Goal: Task Accomplishment & Management: Complete application form

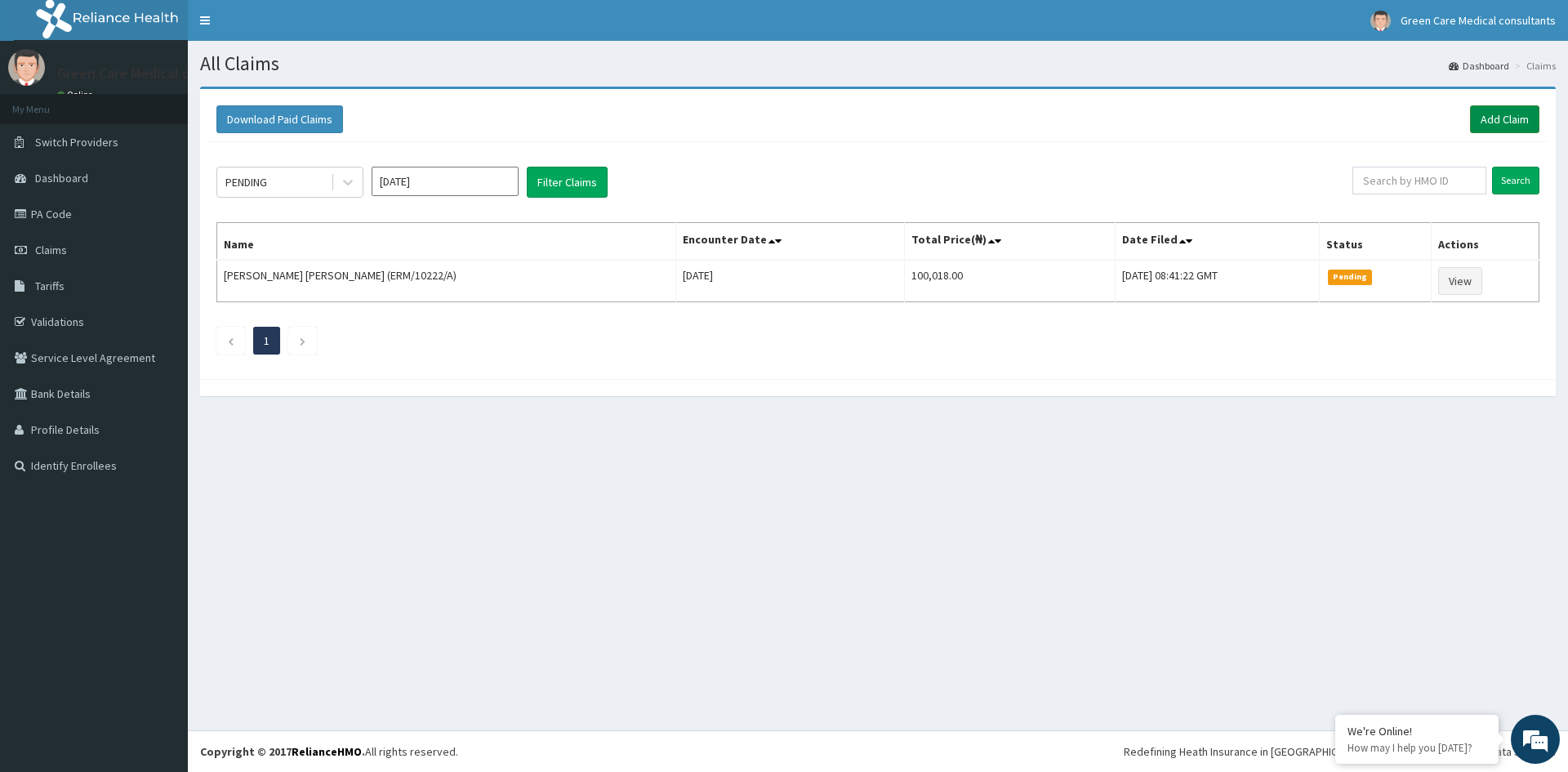
click at [1492, 124] on link "Add Claim" at bounding box center [1504, 119] width 69 height 28
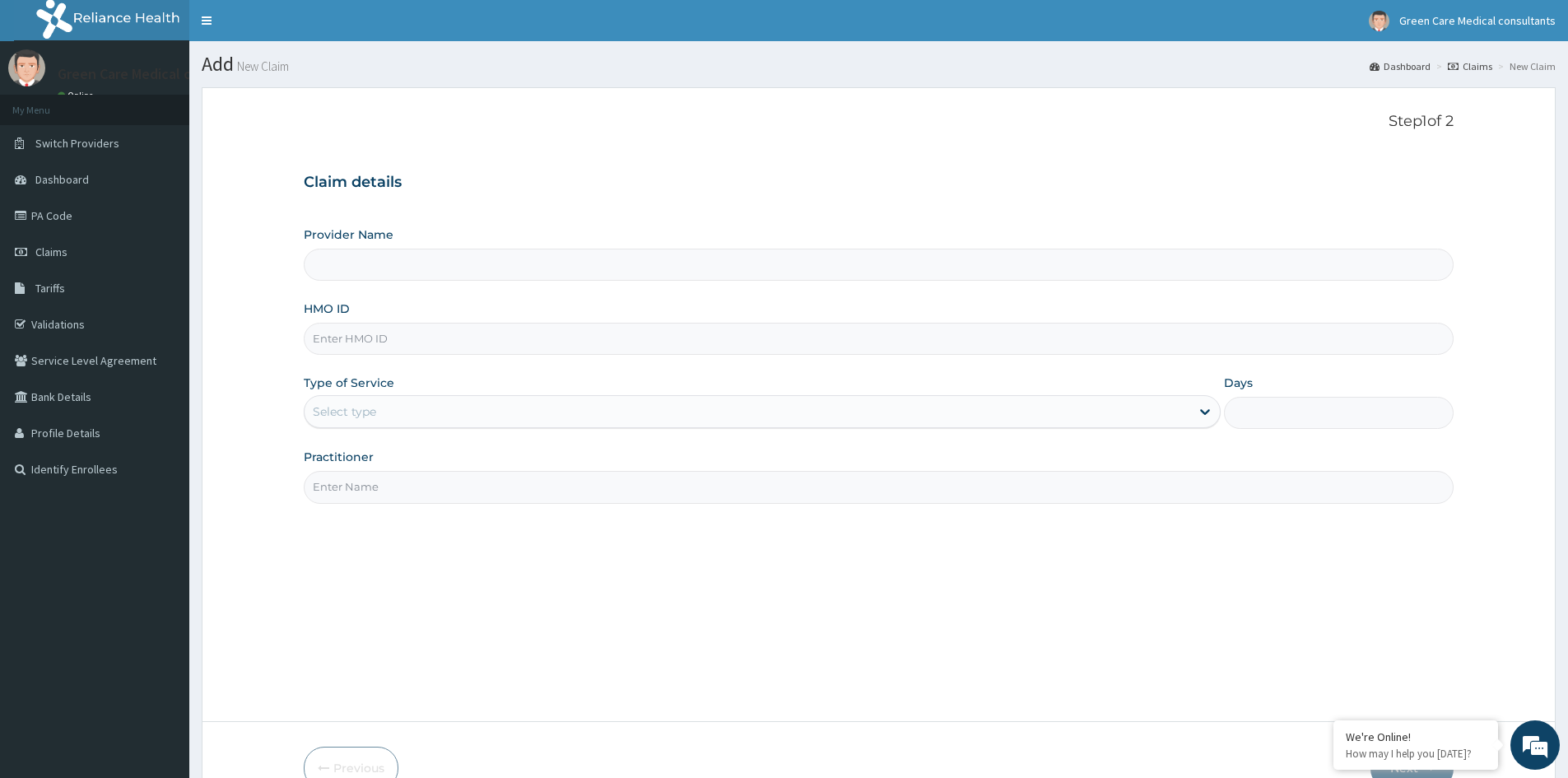
click at [403, 351] on input "HMO ID" at bounding box center [878, 338] width 1150 height 32
type input "Green Care Medical Consultants"
click at [346, 341] on input "HMO ID" at bounding box center [878, 338] width 1150 height 32
type input "SFA/13089/A"
click at [499, 419] on div "Select type" at bounding box center [747, 412] width 886 height 26
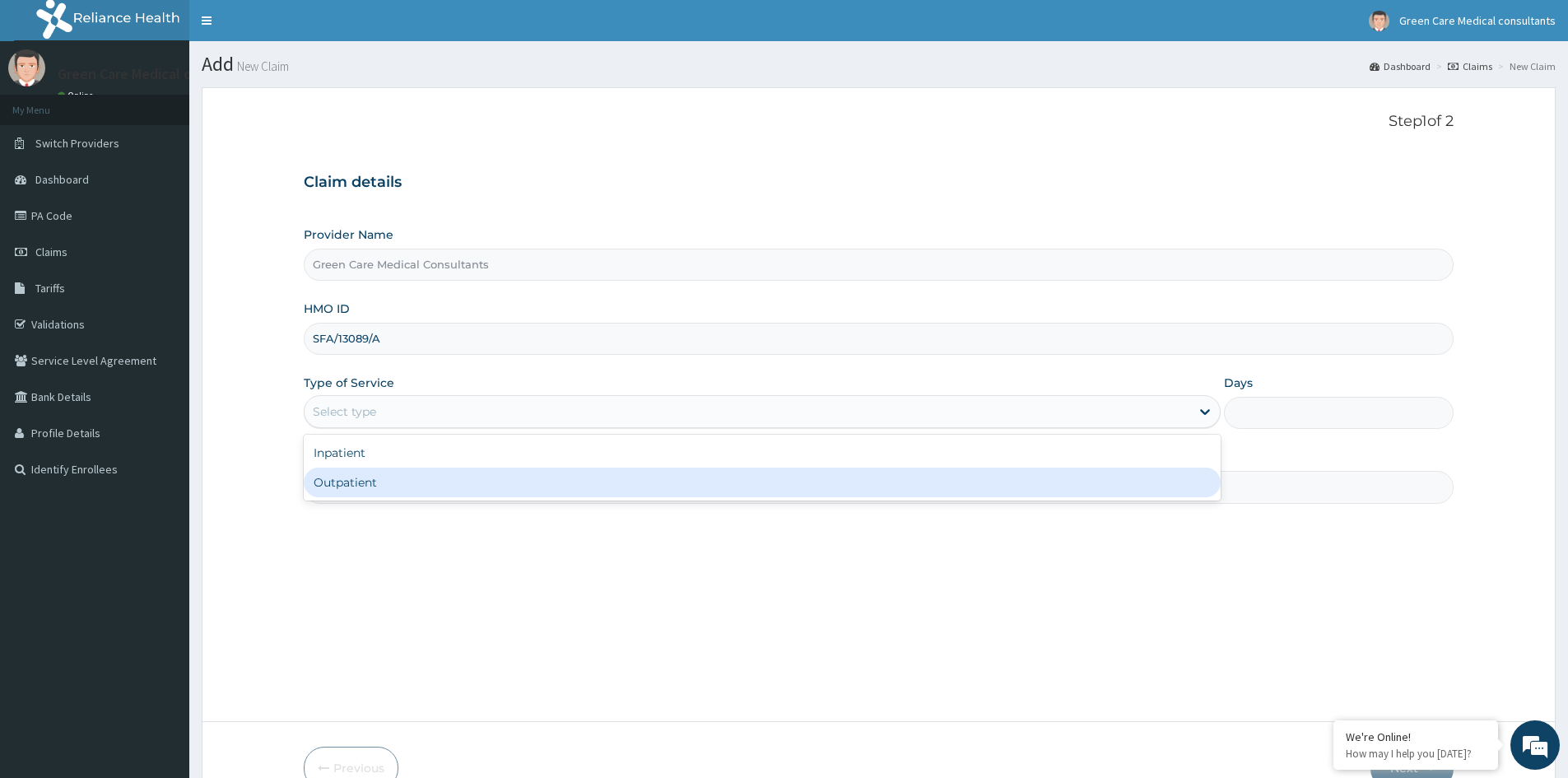
click at [409, 477] on div "Outpatient" at bounding box center [762, 482] width 916 height 30
type input "1"
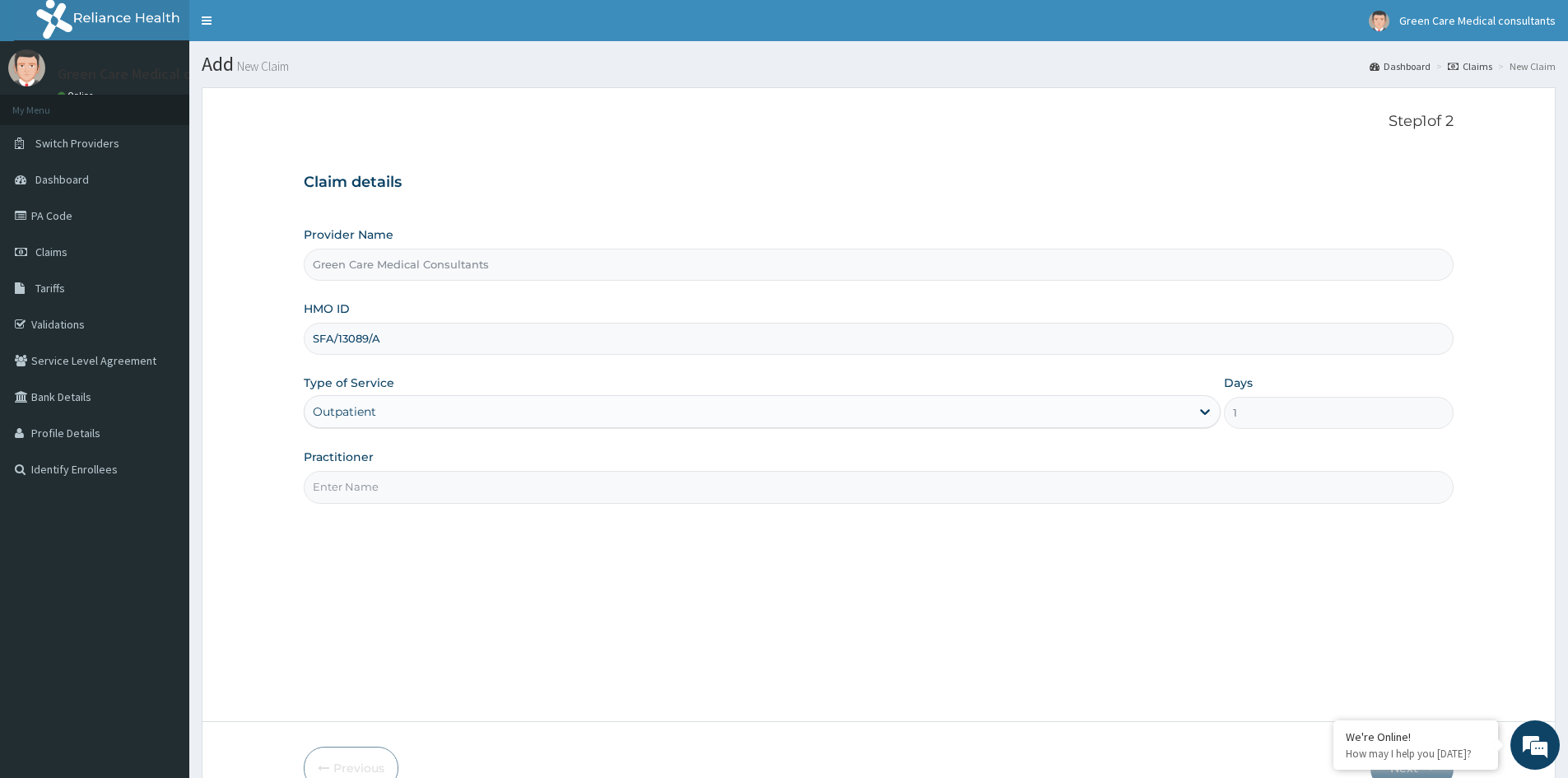
click at [529, 481] on input "Practitioner" at bounding box center [878, 487] width 1150 height 32
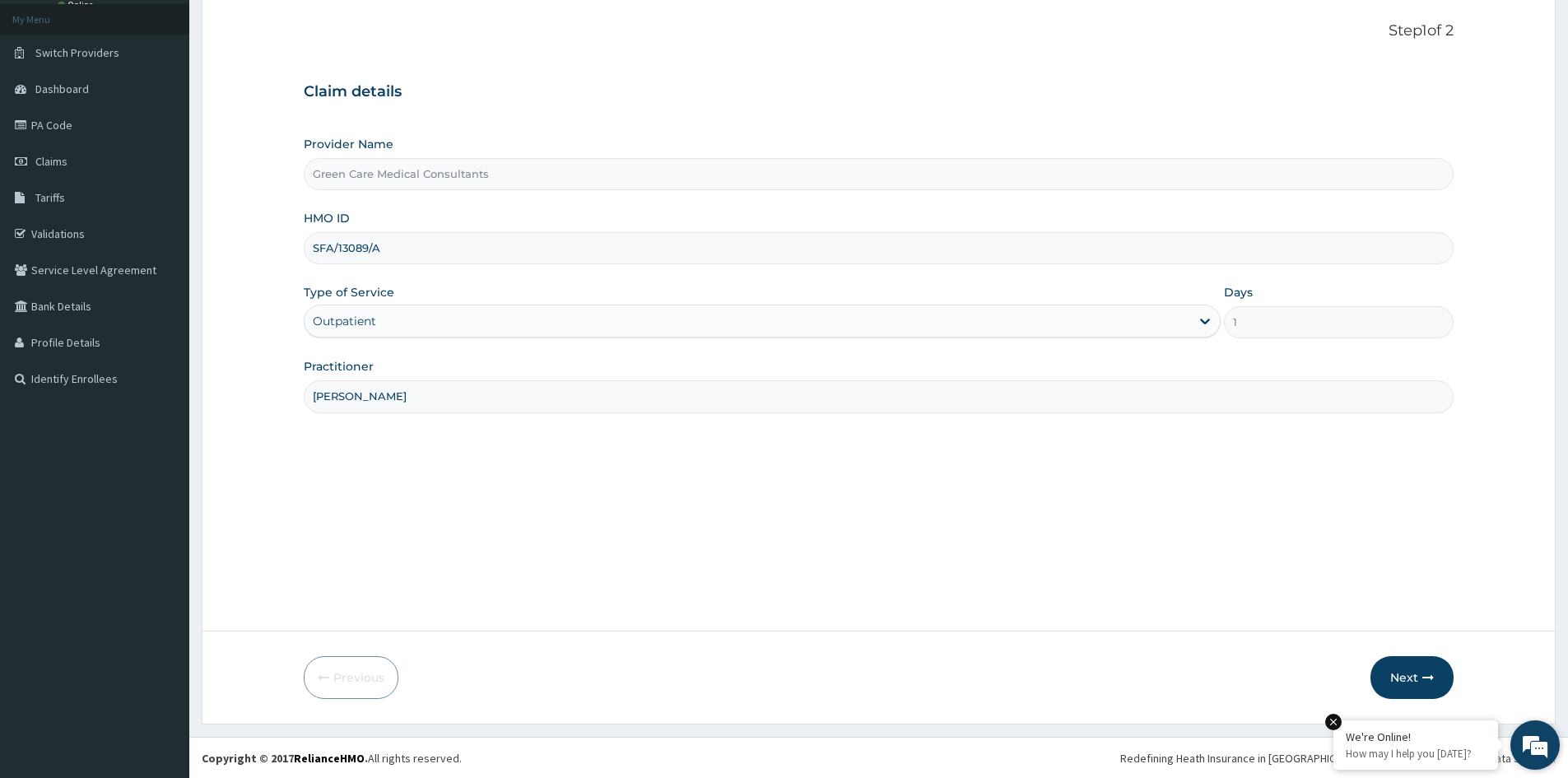
scroll to position [91, 0]
type input "DR EMEKA"
click at [1416, 677] on button "Next" at bounding box center [1412, 676] width 83 height 42
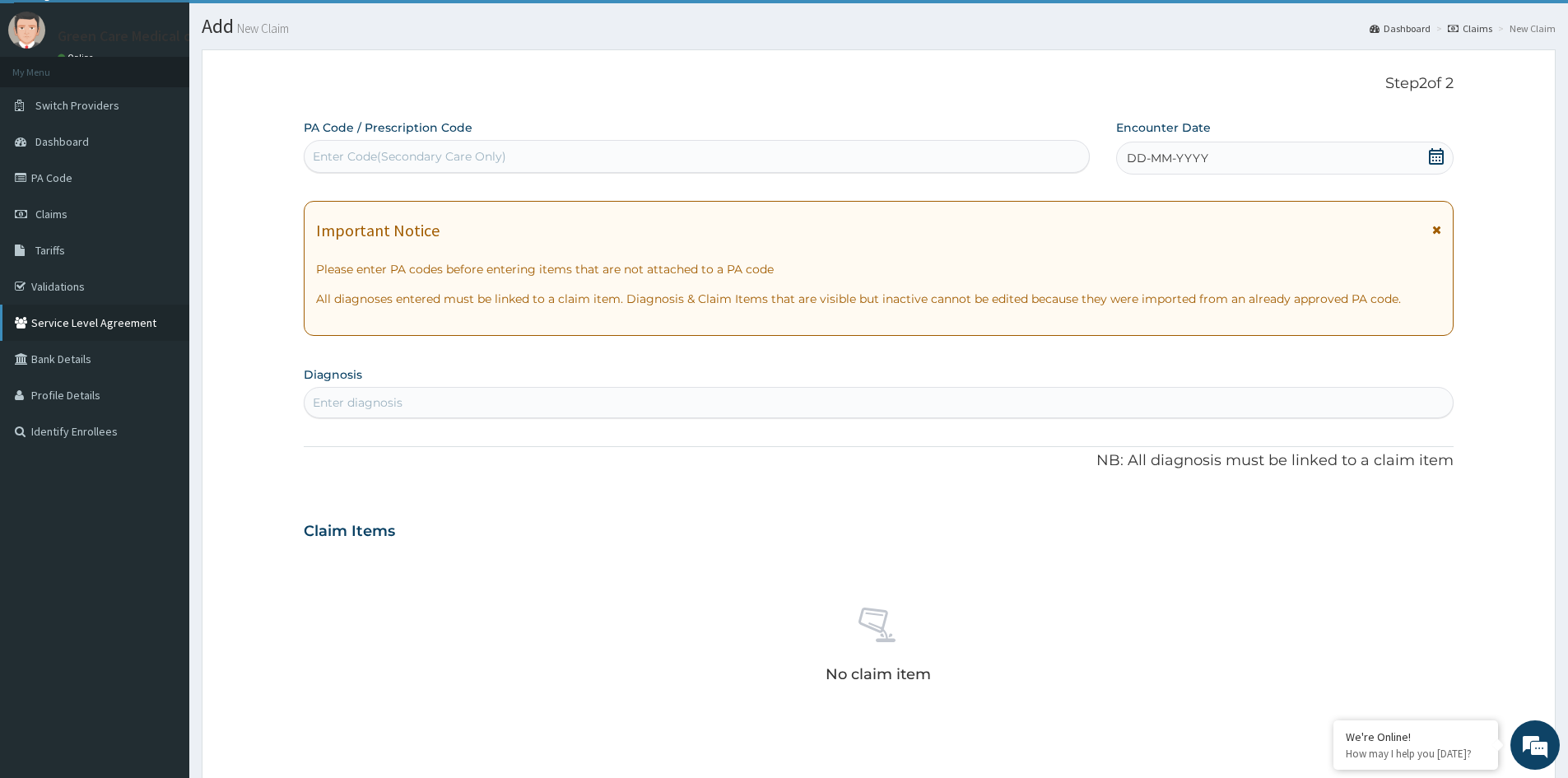
scroll to position [9, 0]
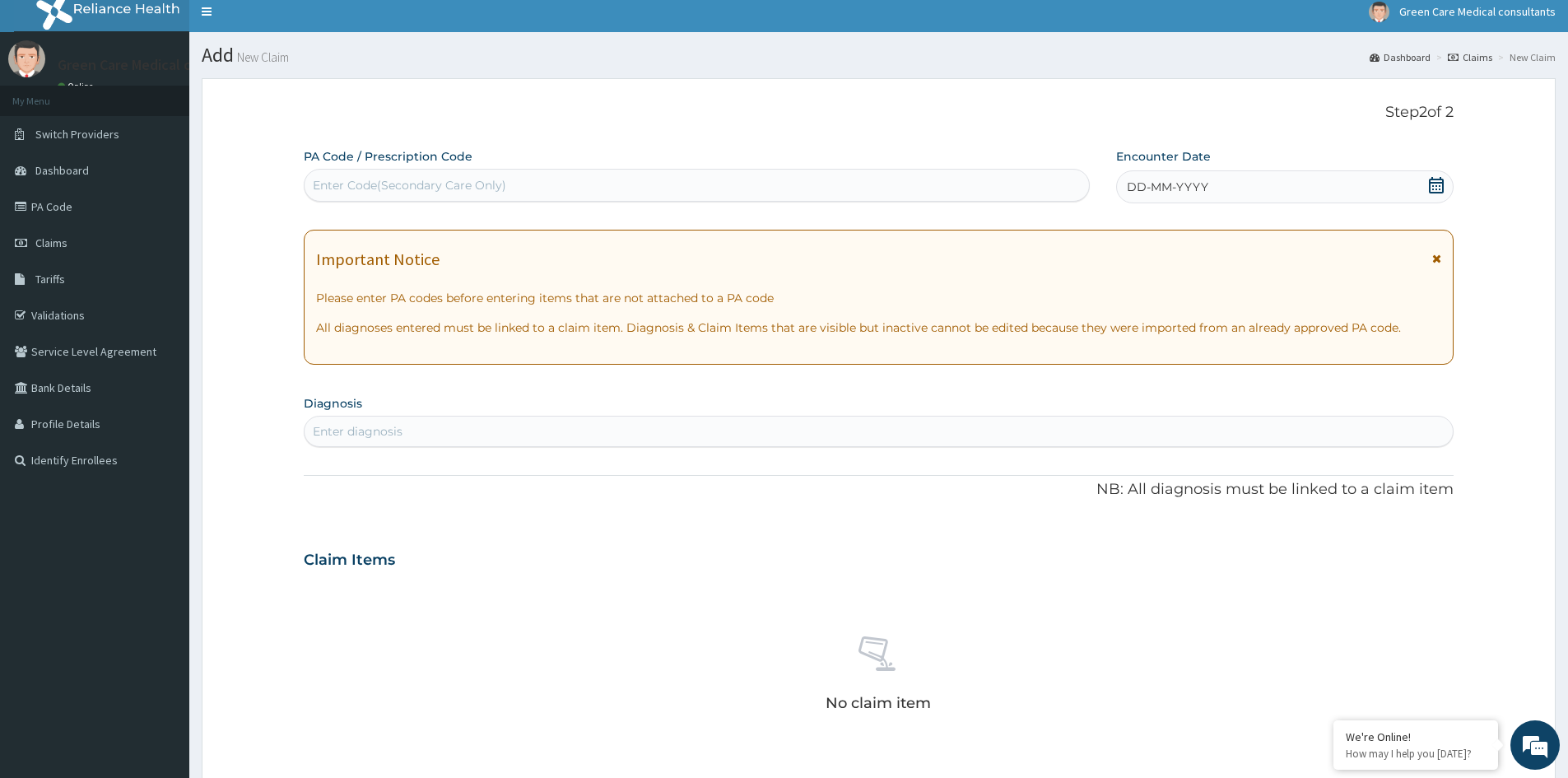
click at [618, 187] on div "Enter Code(Secondary Care Only)" at bounding box center [697, 185] width 784 height 26
paste input "PA/70FCC6"
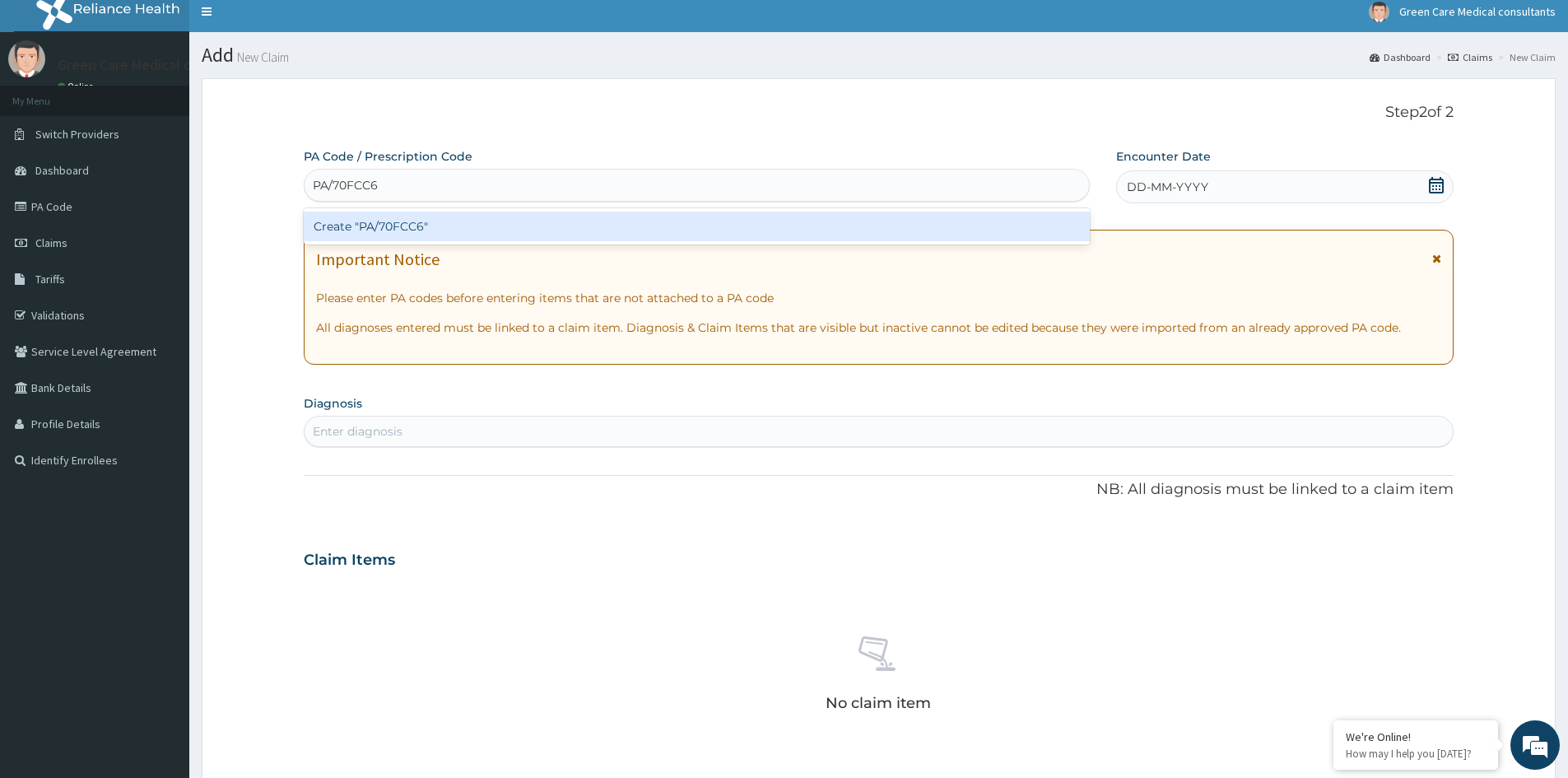
type input "PA/70FCC6"
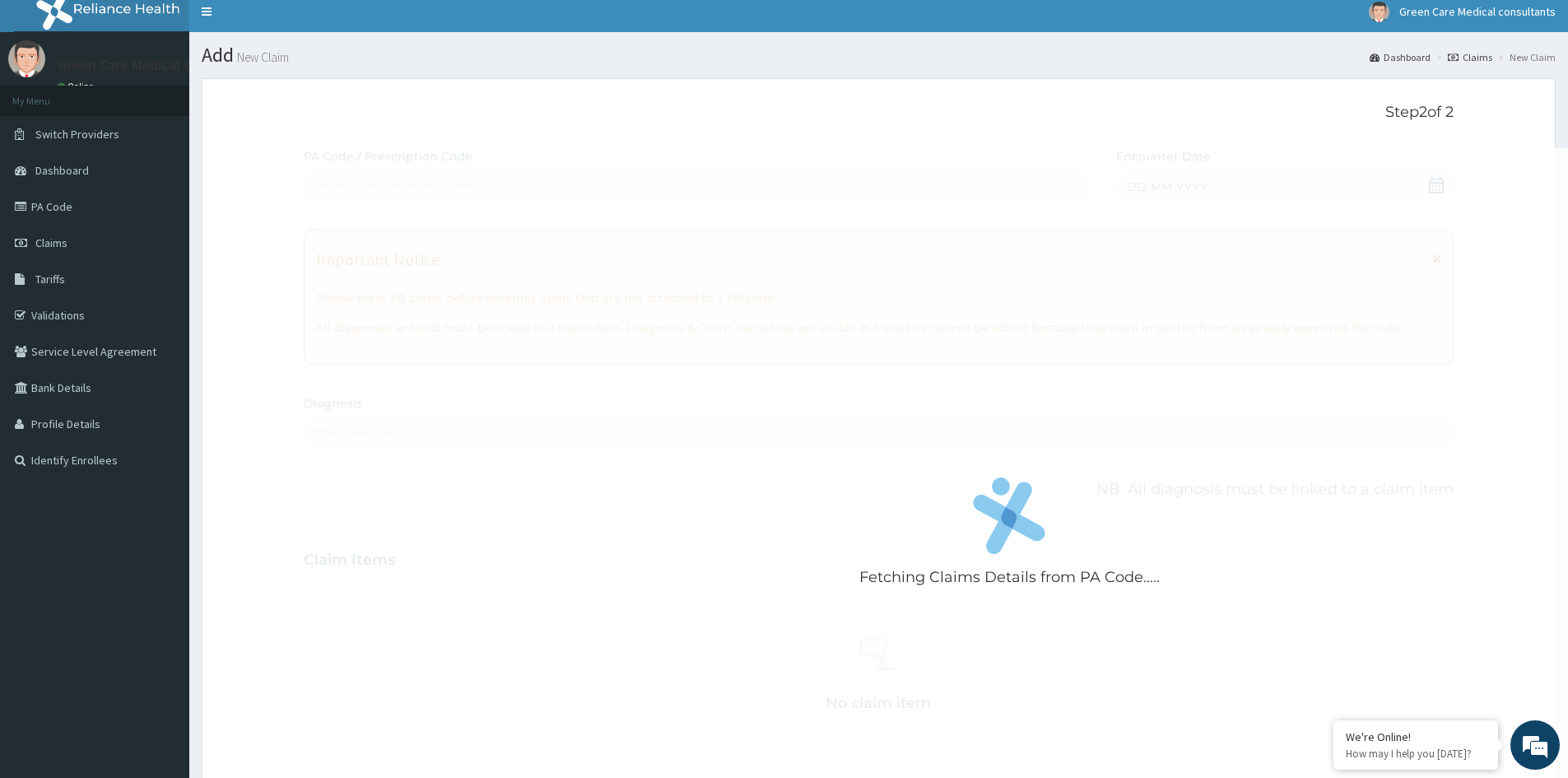
click at [690, 676] on div "Fetching Claims Details from PA Code..... PA Code / Prescription Code Enter Cod…" at bounding box center [878, 566] width 1150 height 835
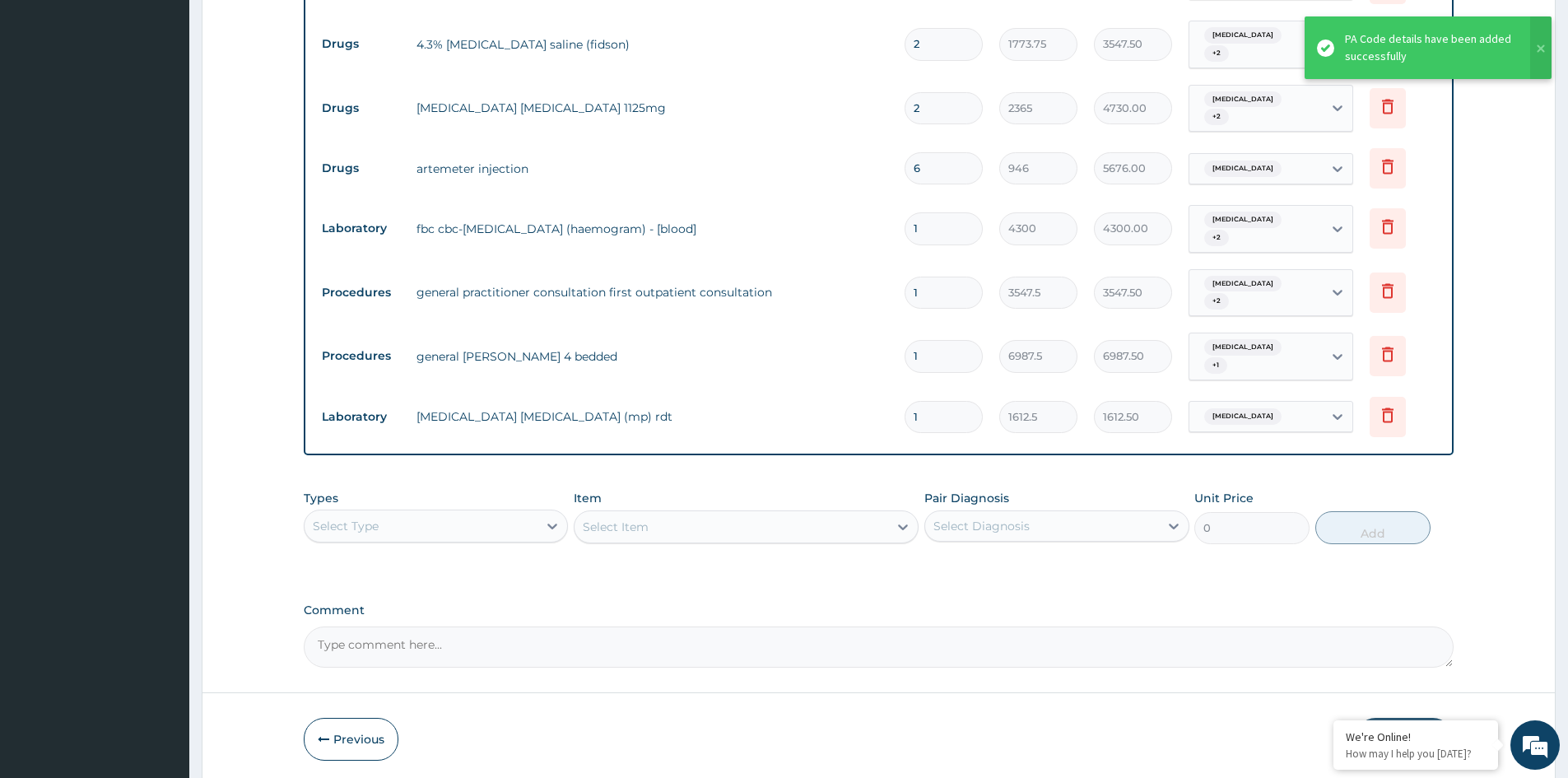
scroll to position [896, 0]
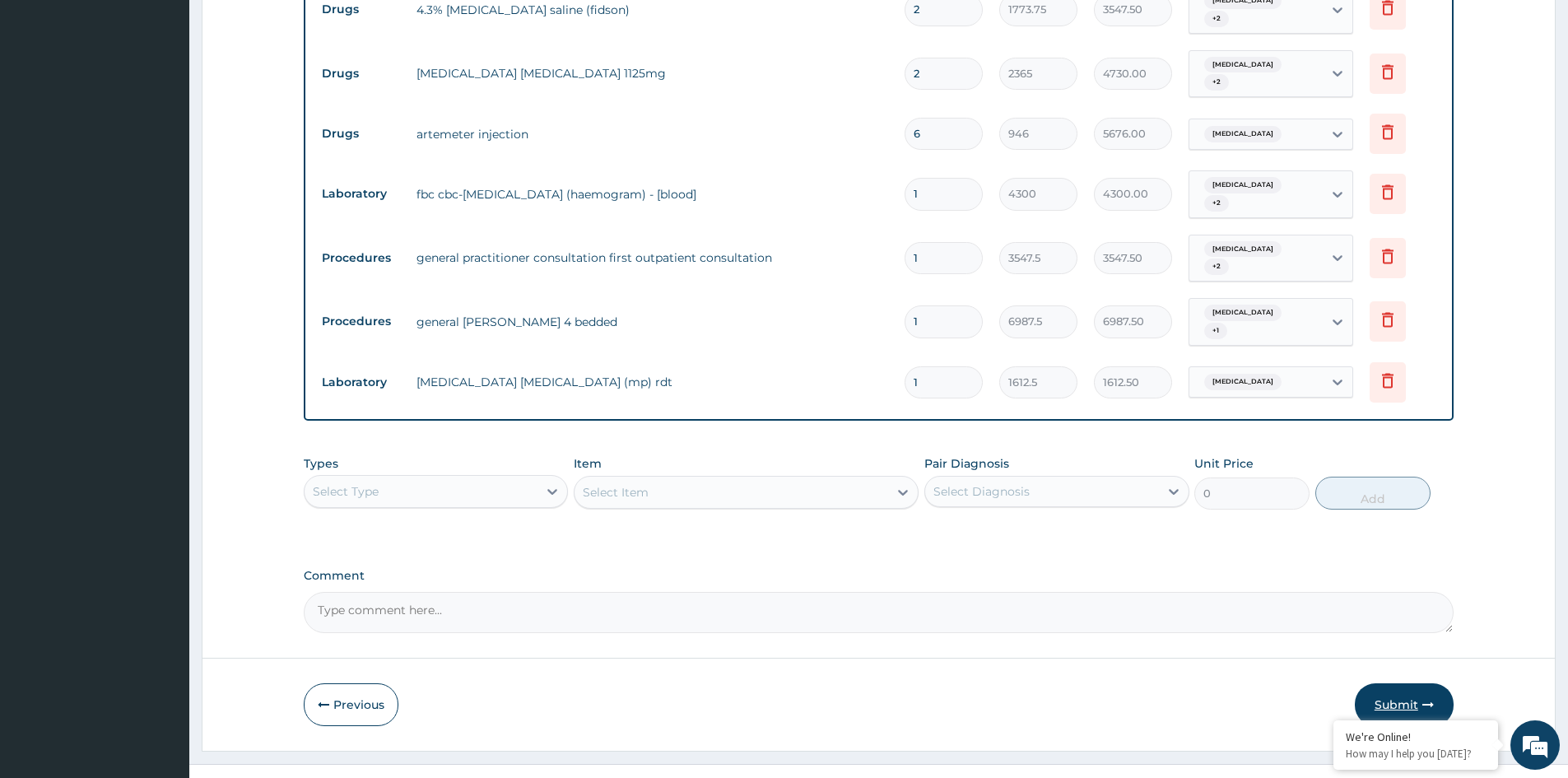
click at [1398, 684] on button "Submit" at bounding box center [1404, 705] width 99 height 42
